Goal: Task Accomplishment & Management: Use online tool/utility

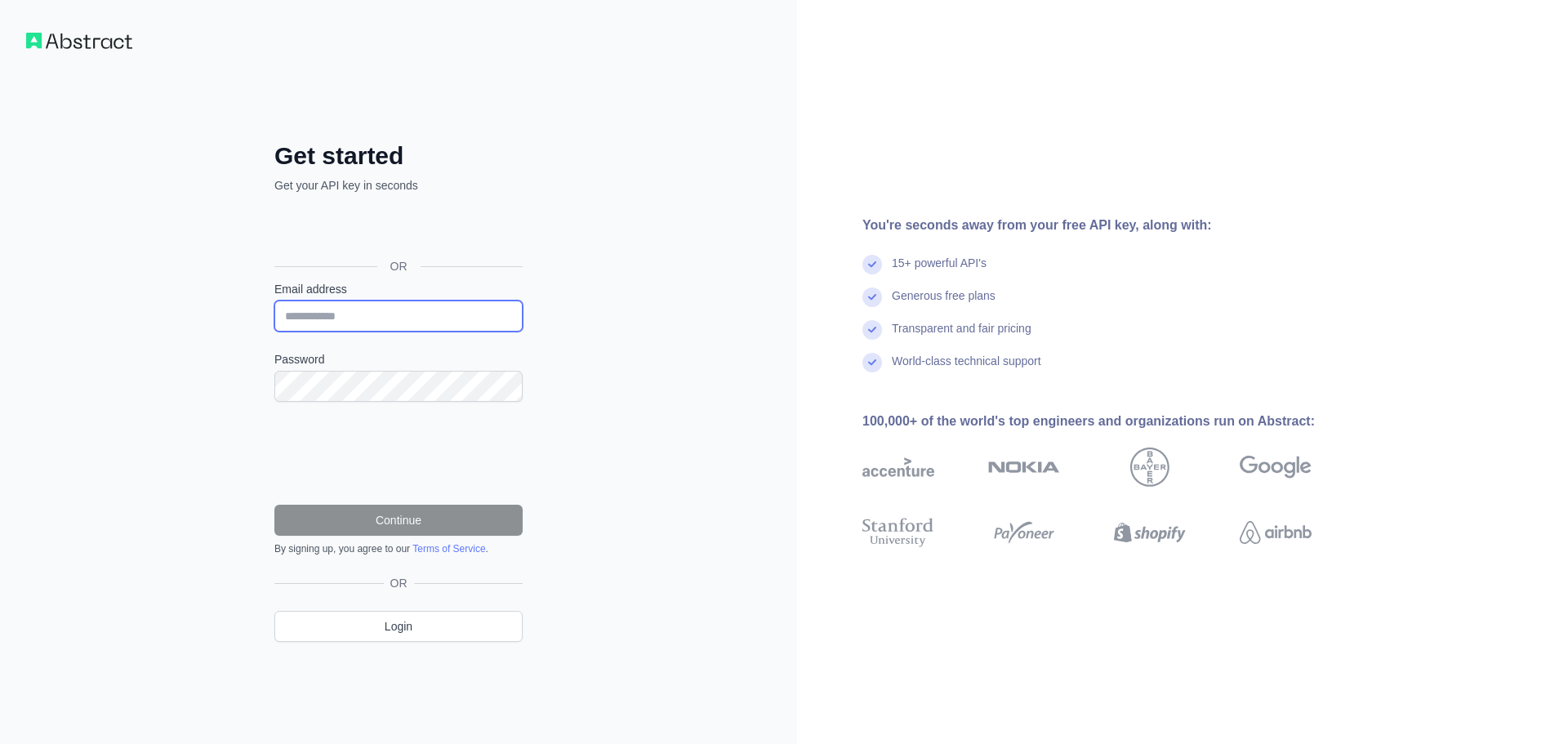
click at [369, 326] on input "Email address" at bounding box center [398, 316] width 249 height 31
type input "**********"
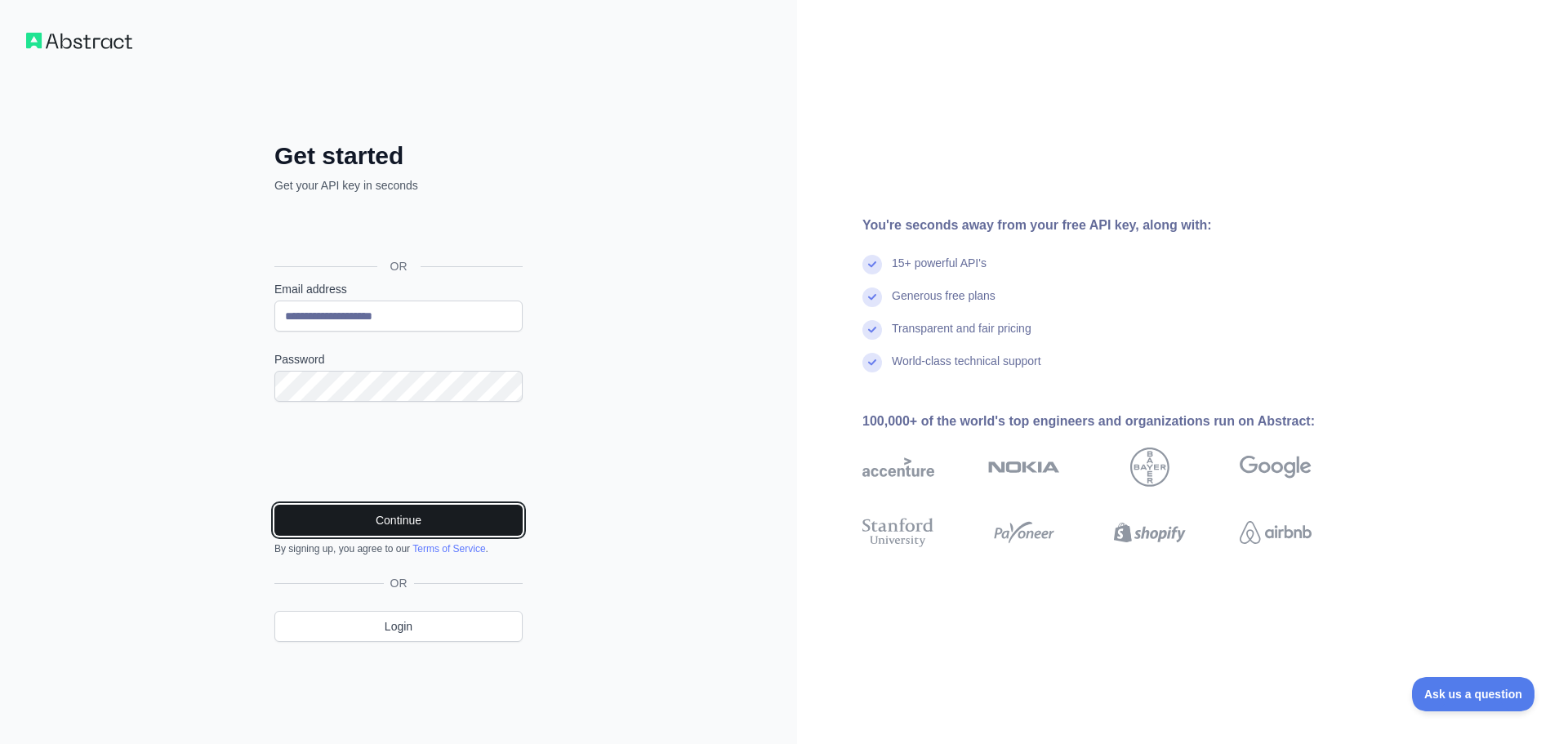
click at [392, 523] on button "Continue" at bounding box center [398, 520] width 249 height 31
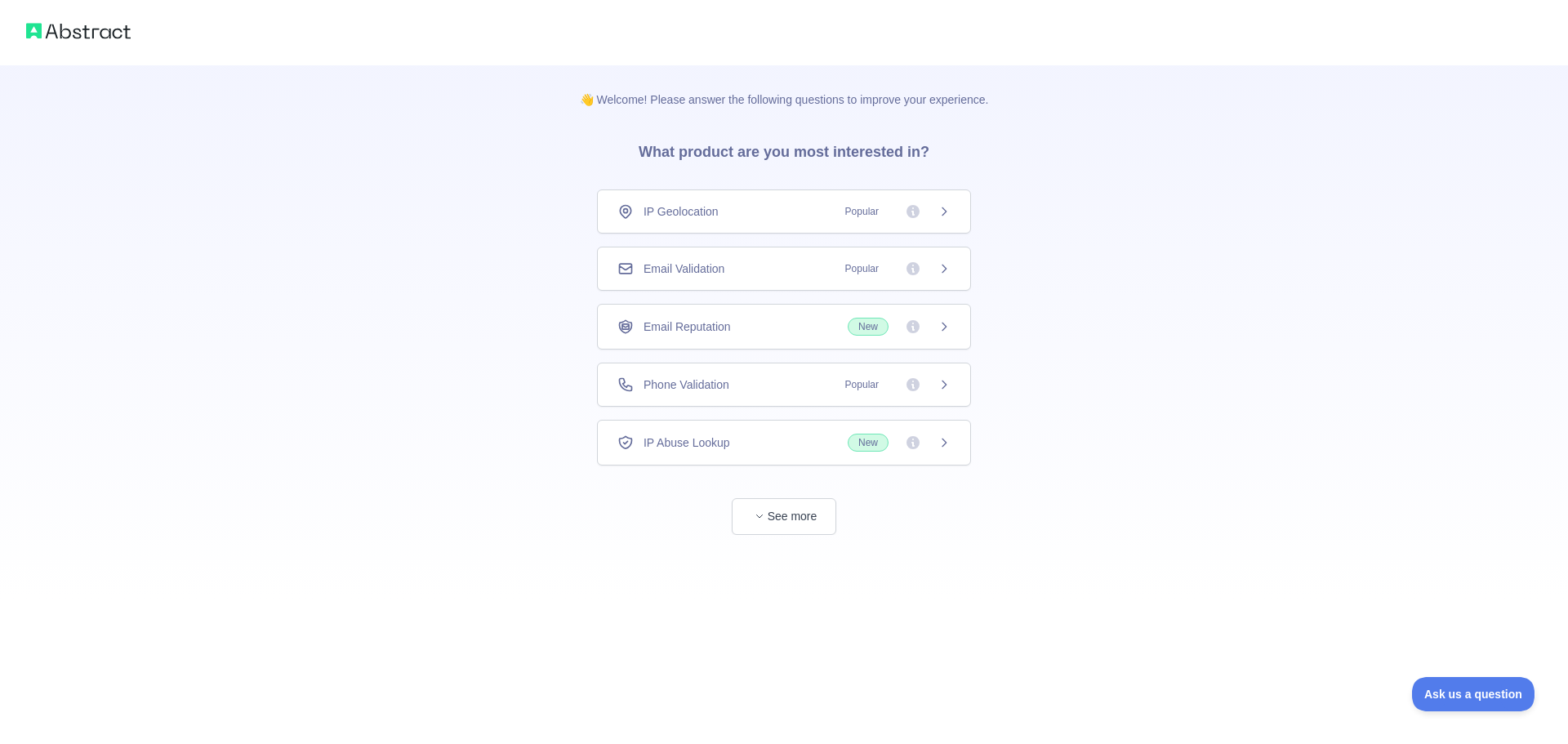
click at [718, 280] on div "Email Validation Popular" at bounding box center [784, 269] width 374 height 44
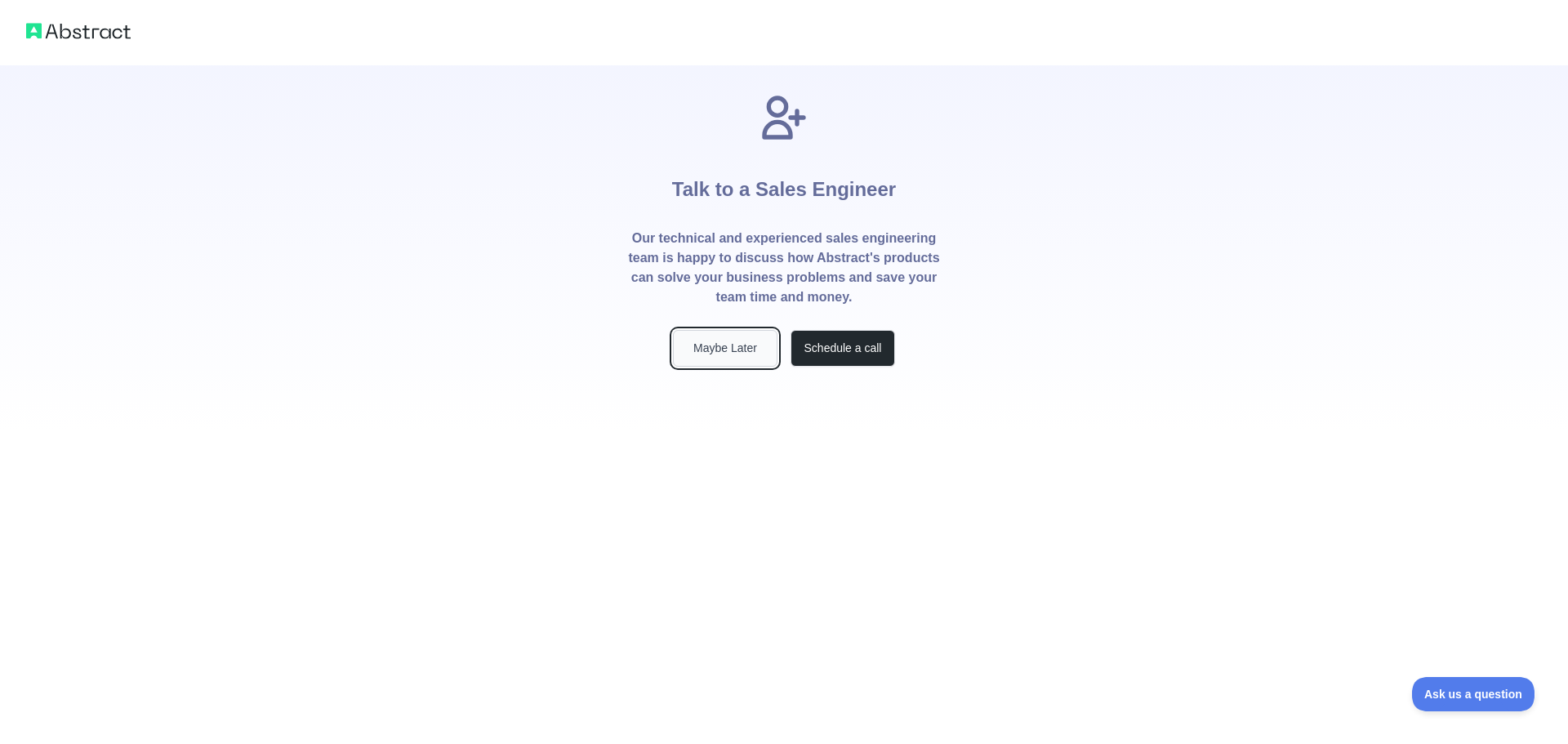
click at [721, 345] on button "Maybe Later" at bounding box center [725, 348] width 105 height 36
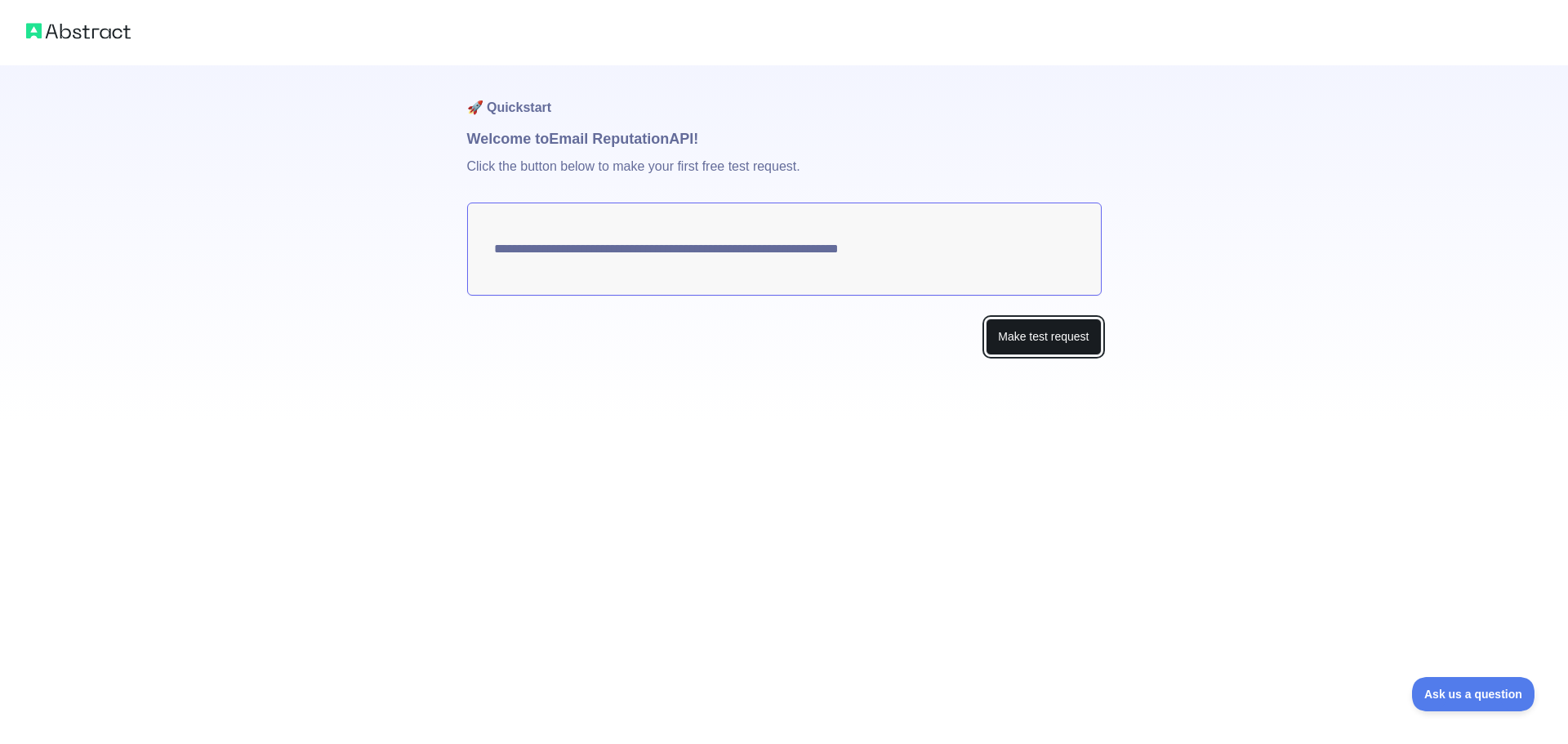
click at [1021, 334] on button "Make test request" at bounding box center [1043, 337] width 115 height 36
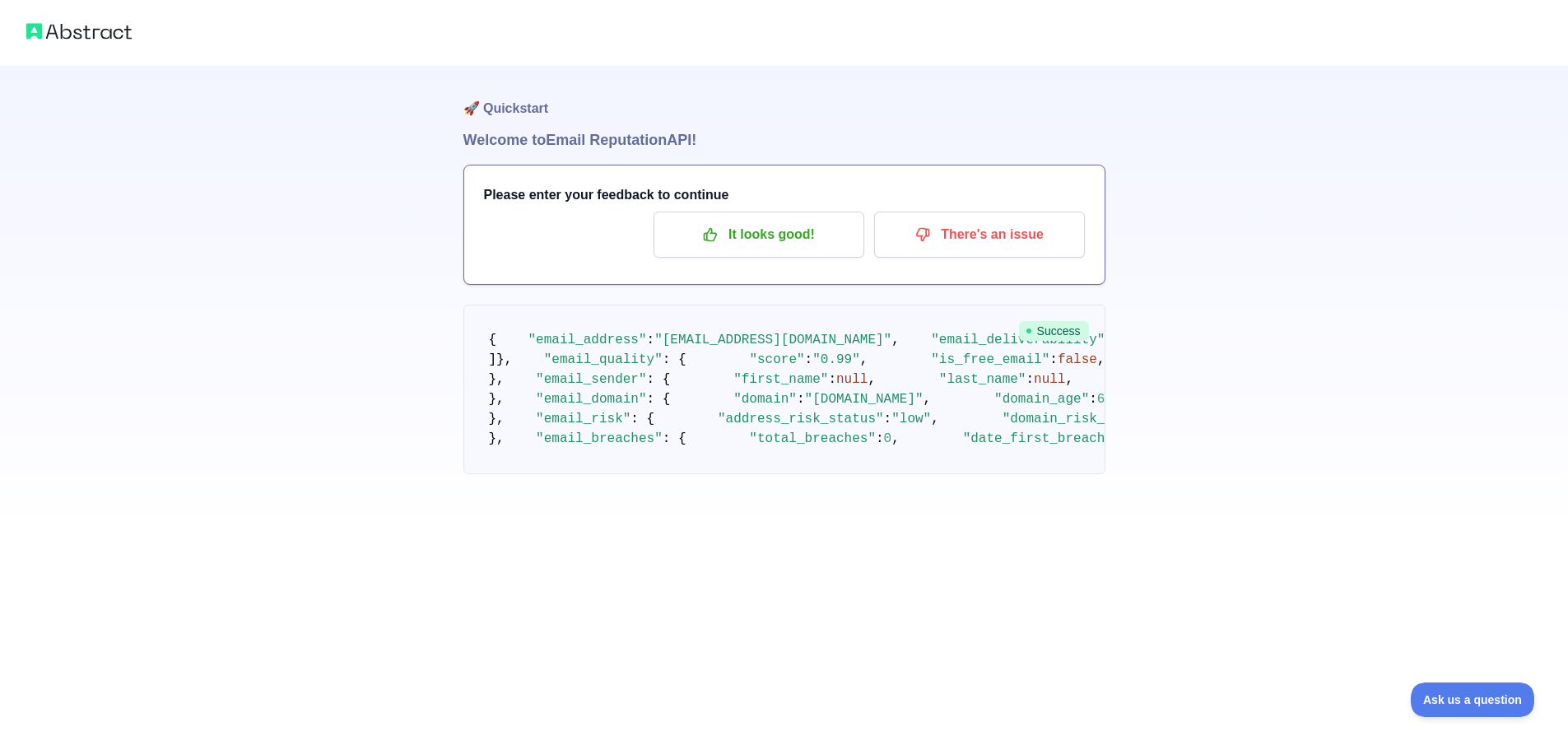
click at [72, 24] on img at bounding box center [78, 31] width 105 height 23
click at [744, 243] on p "It looks good!" at bounding box center [758, 234] width 186 height 28
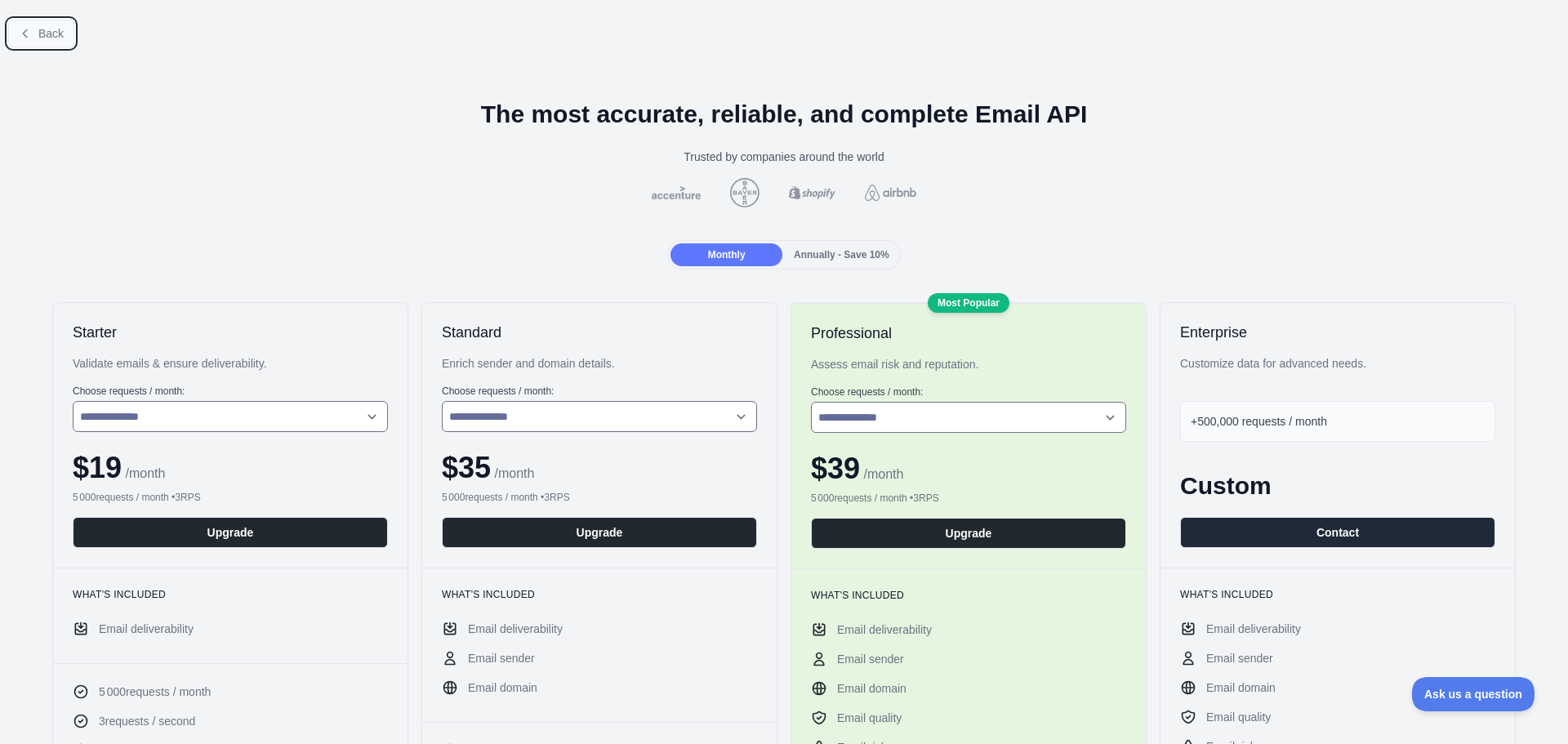
click at [50, 34] on span "Back" at bounding box center [51, 34] width 25 height 13
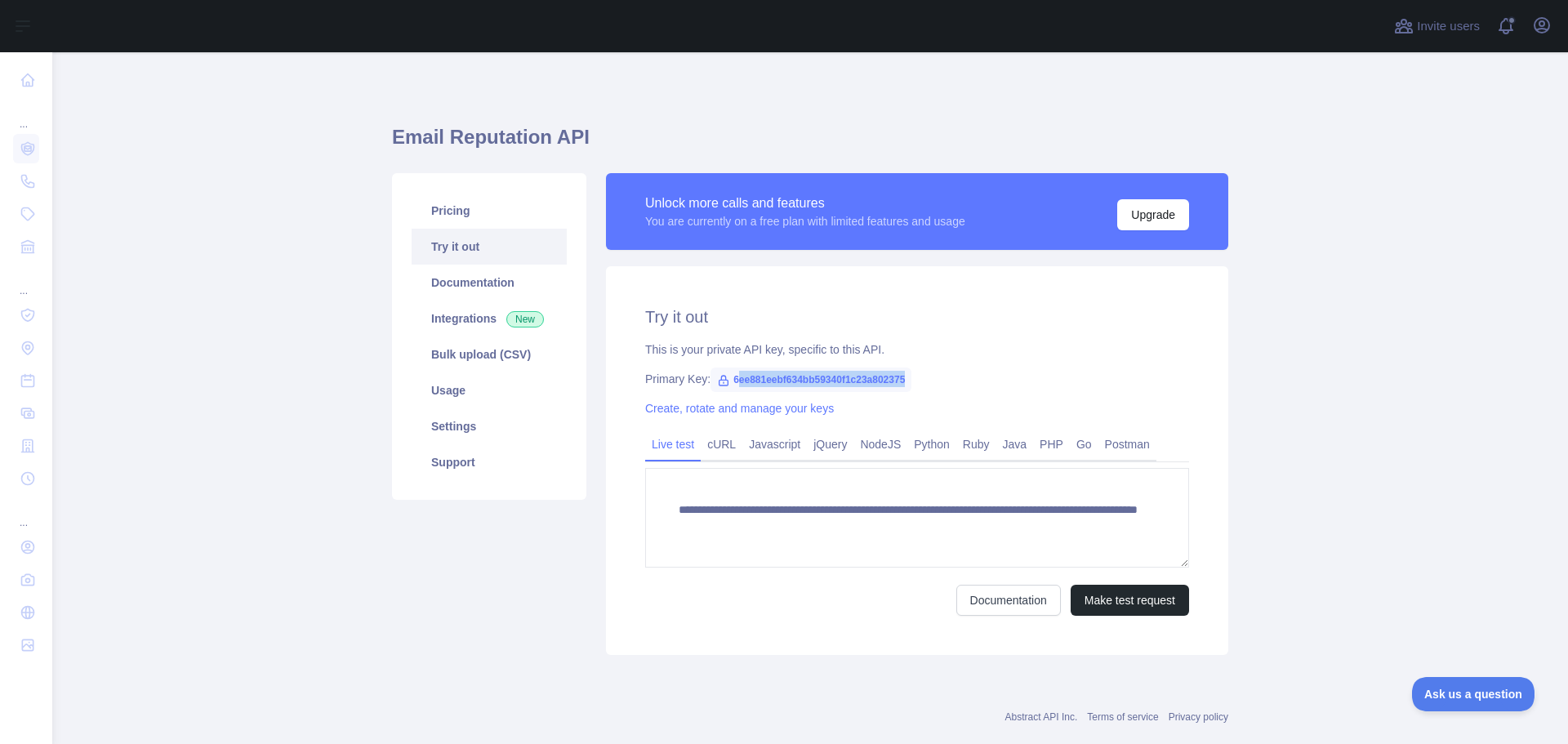
drag, startPoint x: 726, startPoint y: 377, endPoint x: 909, endPoint y: 378, distance: 183.0
click at [909, 378] on div "Primary Key: 6ee881eebf634bb59340f1c23a802375" at bounding box center [916, 378] width 544 height 16
click at [901, 380] on span "6ee881eebf634bb59340f1c23a802375" at bounding box center [810, 380] width 201 height 25
drag, startPoint x: 900, startPoint y: 380, endPoint x: 748, endPoint y: 390, distance: 152.3
click at [748, 390] on span "6ee881eebf634bb59340f1c23a802375" at bounding box center [810, 380] width 201 height 25
